Goal: Task Accomplishment & Management: Use online tool/utility

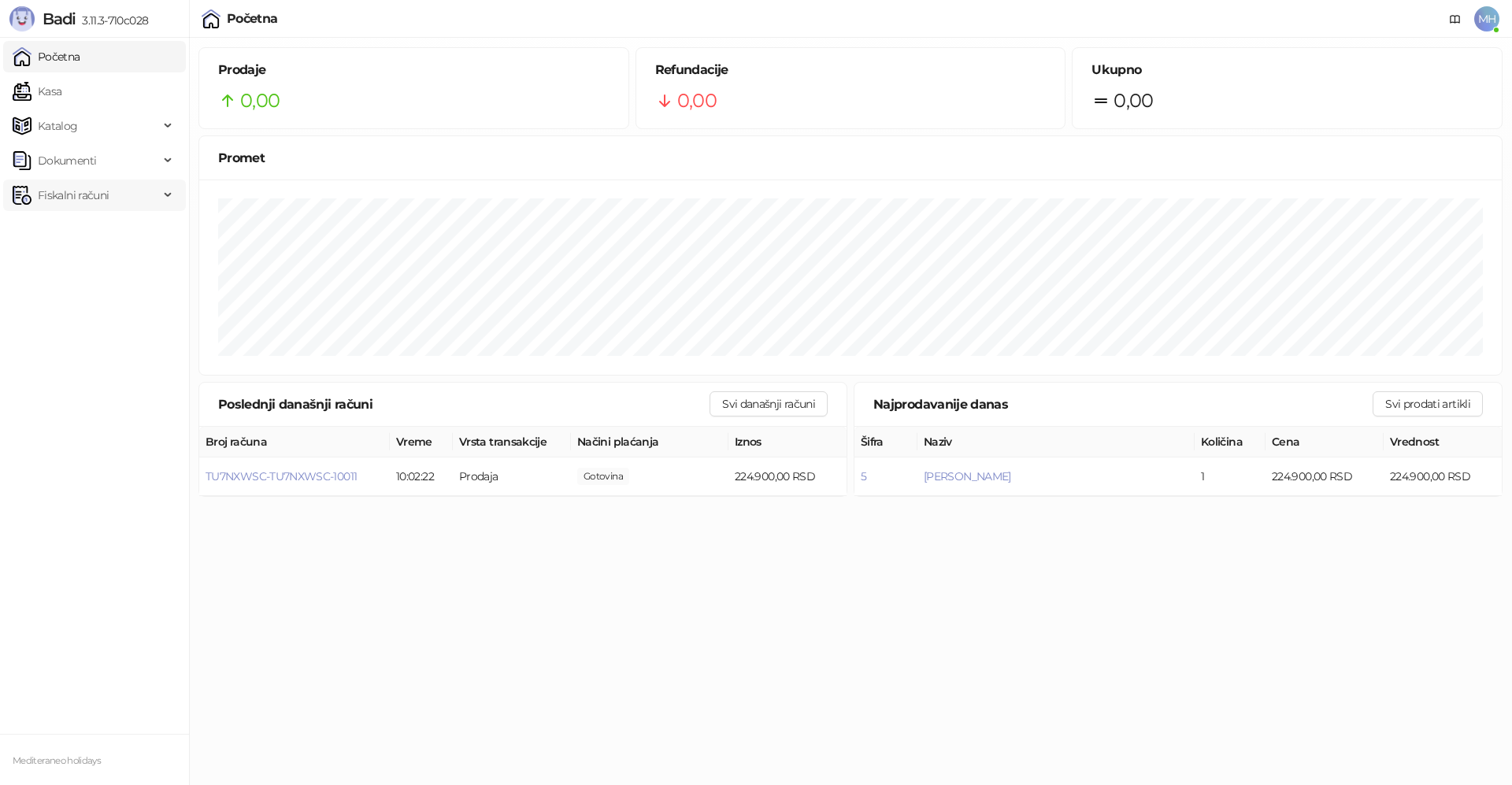
click at [168, 195] on icon at bounding box center [170, 195] width 8 height 0
click at [77, 261] on link "Po danima" at bounding box center [59, 264] width 80 height 32
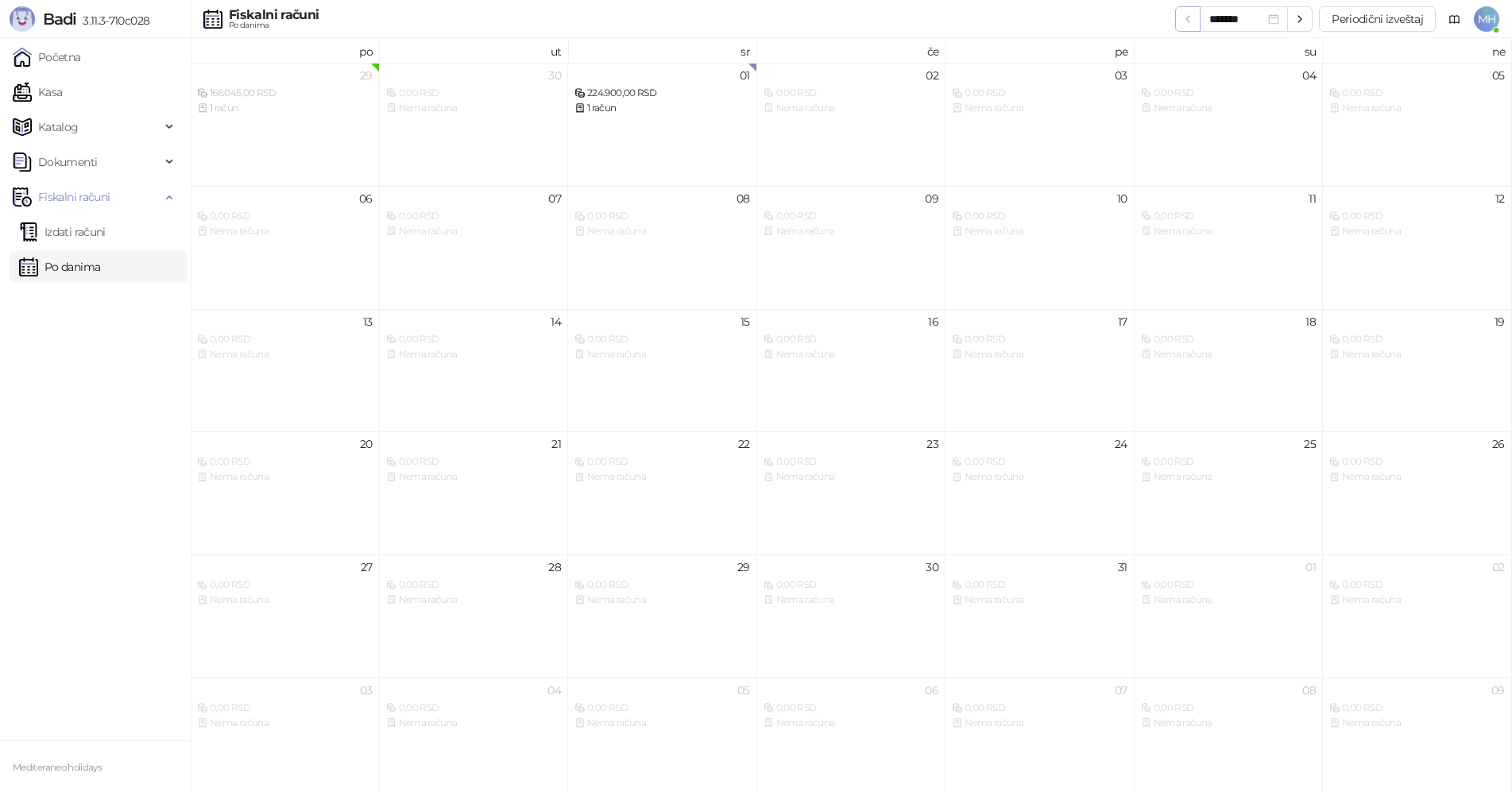
click at [1189, 20] on icon "button" at bounding box center [1187, 18] width 12 height 12
type input "*******"
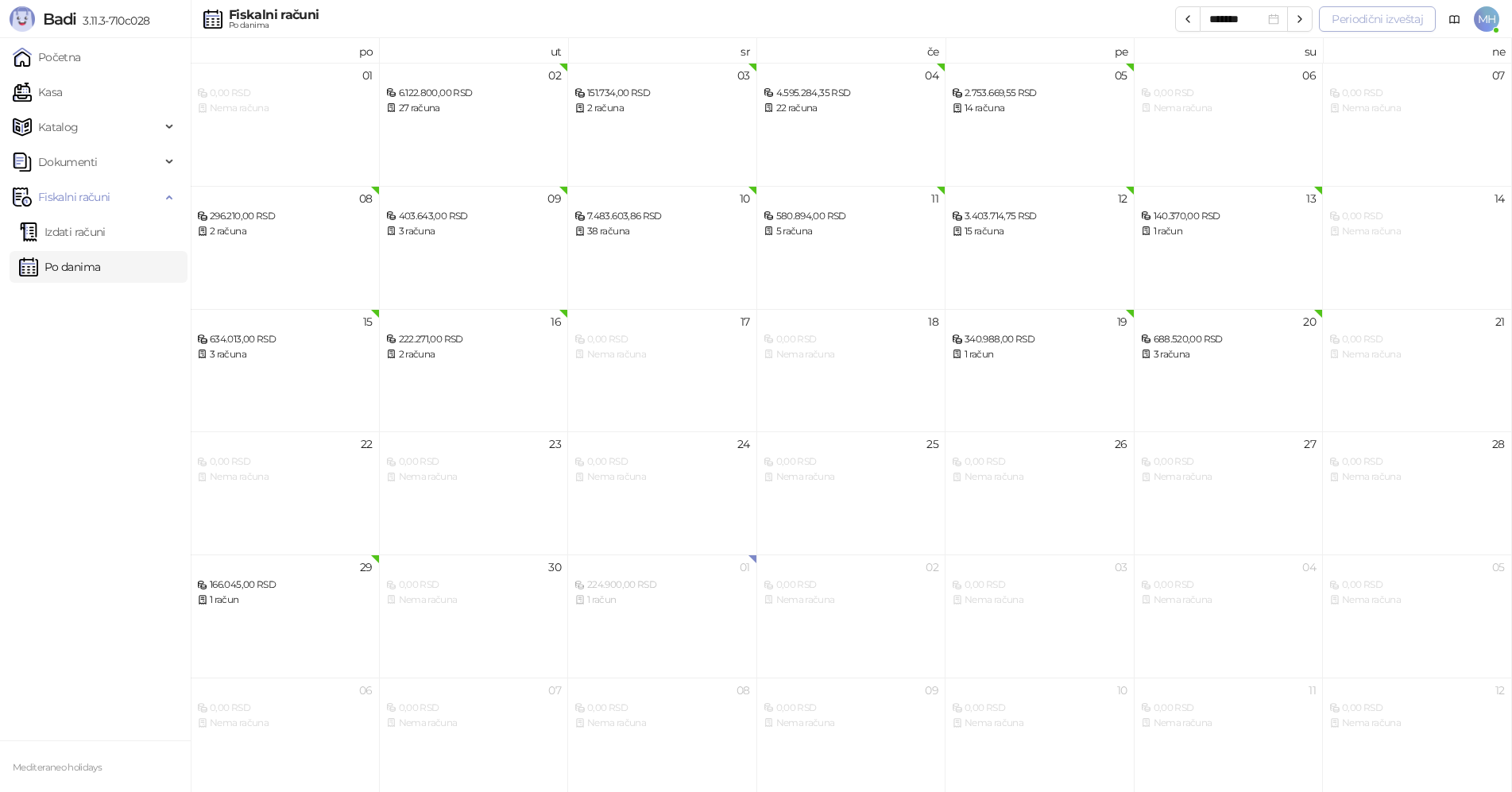
click at [1397, 16] on button "Periodični izveštaj" at bounding box center [1377, 19] width 117 height 26
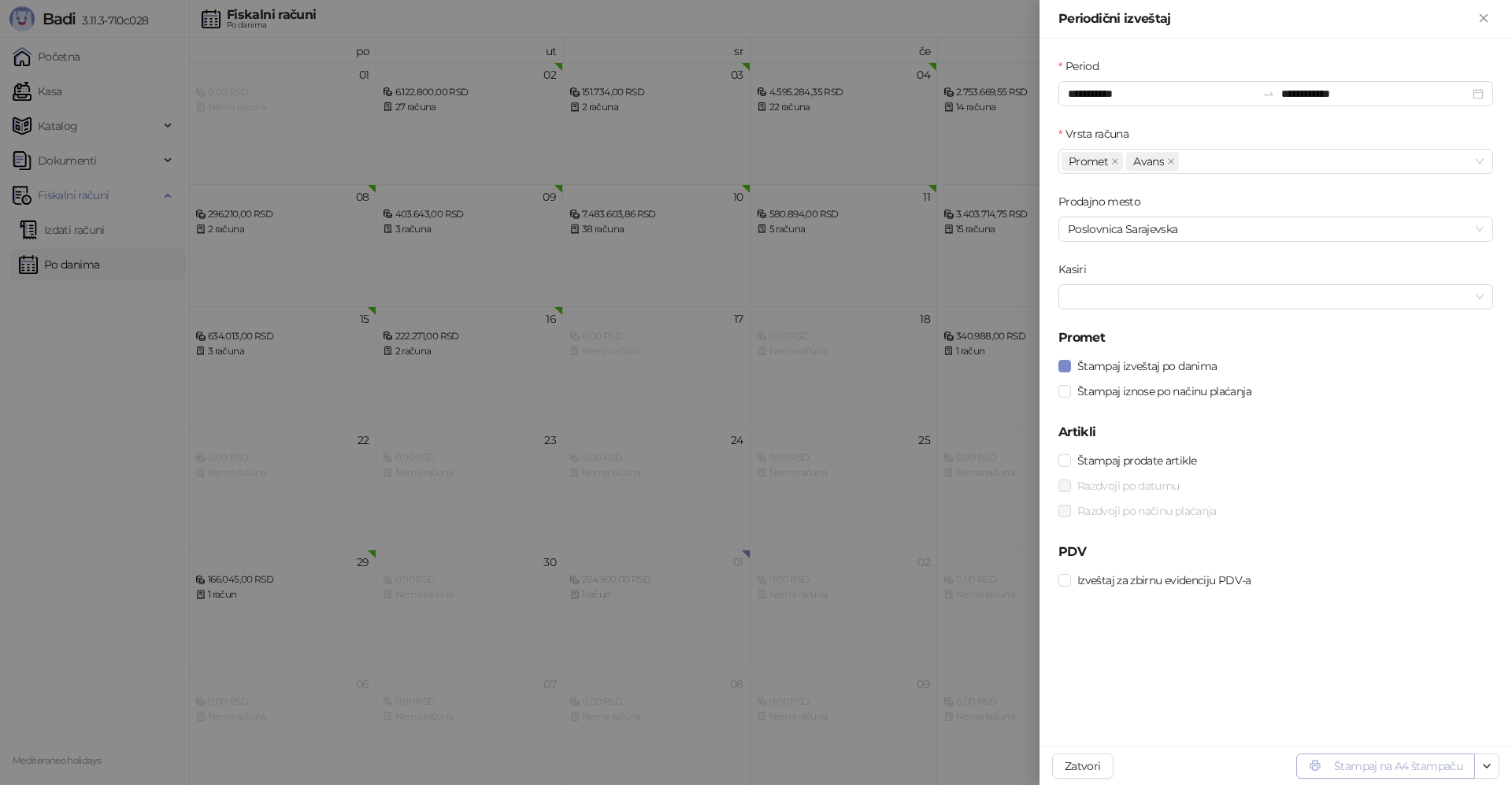
click at [1404, 765] on button "Štampaj na A4 štampaču" at bounding box center [1386, 766] width 179 height 25
